Goal: Entertainment & Leisure: Consume media (video, audio)

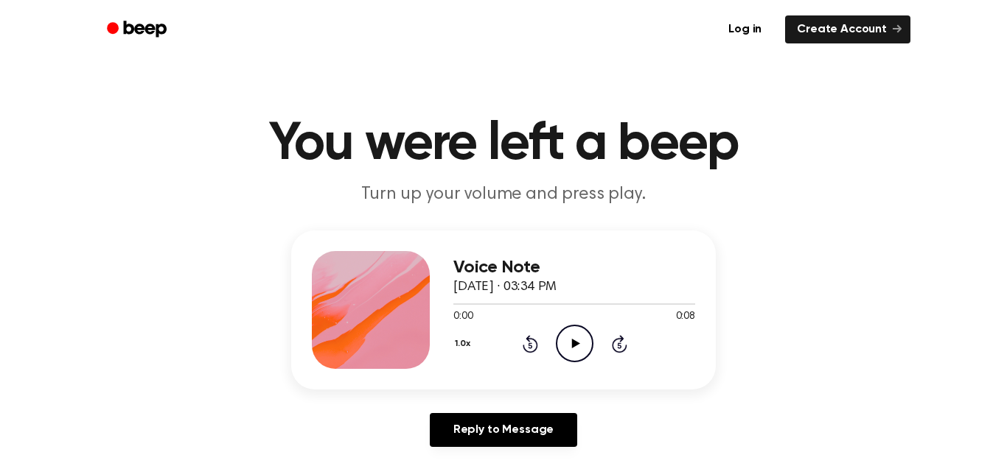
click at [561, 345] on icon "Play Audio" at bounding box center [575, 344] width 38 height 38
click at [561, 345] on icon "Pause Audio" at bounding box center [575, 344] width 38 height 38
click at [562, 339] on icon "Play Audio" at bounding box center [575, 344] width 38 height 38
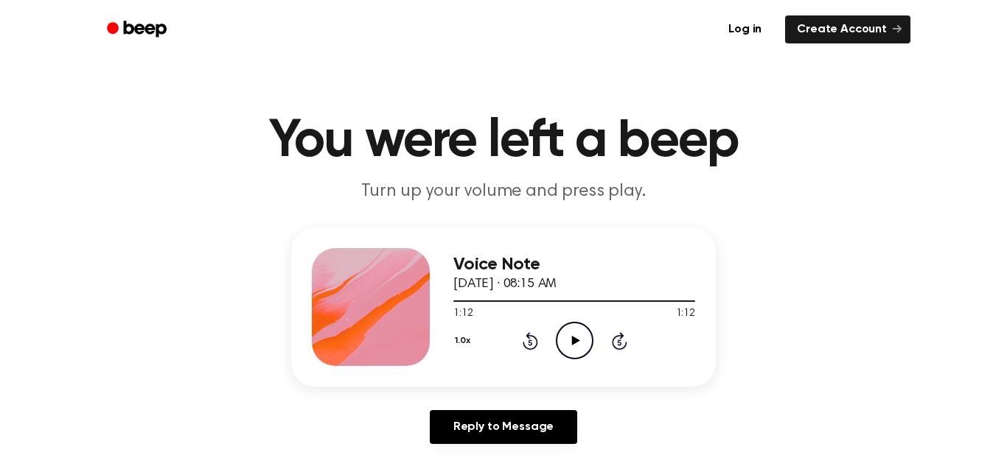
click at [564, 341] on icon "Play Audio" at bounding box center [575, 341] width 38 height 38
click at [564, 341] on icon "Pause Audio" at bounding box center [575, 341] width 38 height 38
click at [564, 341] on icon "Play Audio" at bounding box center [575, 341] width 38 height 38
click at [564, 341] on icon "Pause Audio" at bounding box center [575, 341] width 38 height 38
click at [564, 341] on icon "Play Audio" at bounding box center [575, 341] width 38 height 38
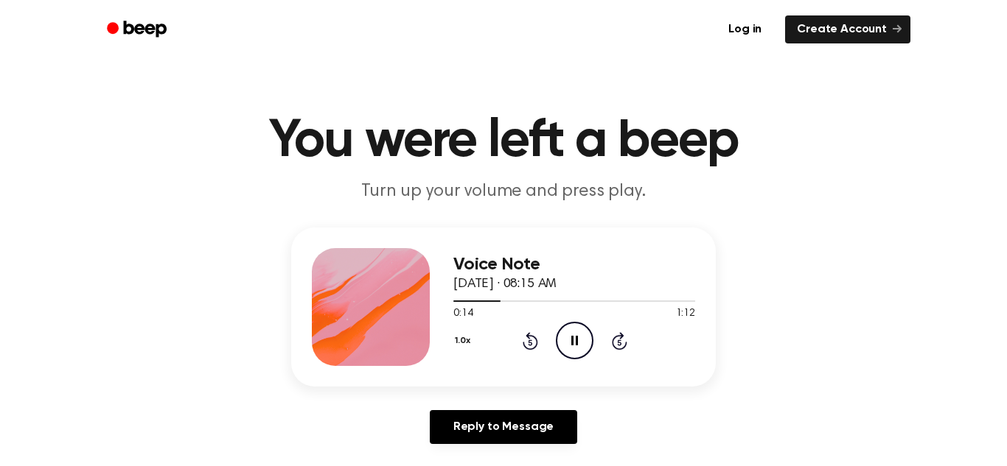
click at [564, 341] on icon "Pause Audio" at bounding box center [575, 341] width 38 height 38
click at [564, 341] on icon "Play Audio" at bounding box center [575, 341] width 38 height 38
click at [564, 341] on icon "Pause Audio" at bounding box center [575, 341] width 38 height 38
